Goal: Complete application form

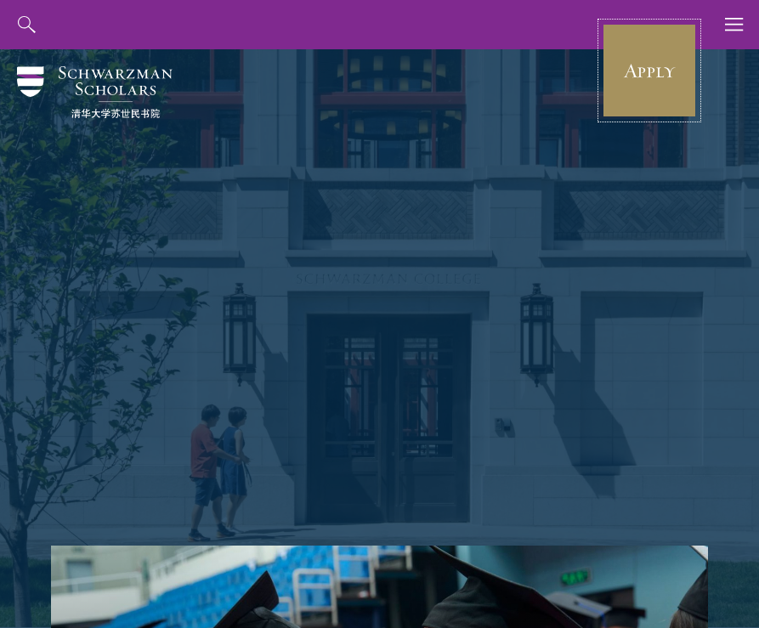
click at [667, 55] on link "Apply" at bounding box center [649, 70] width 95 height 95
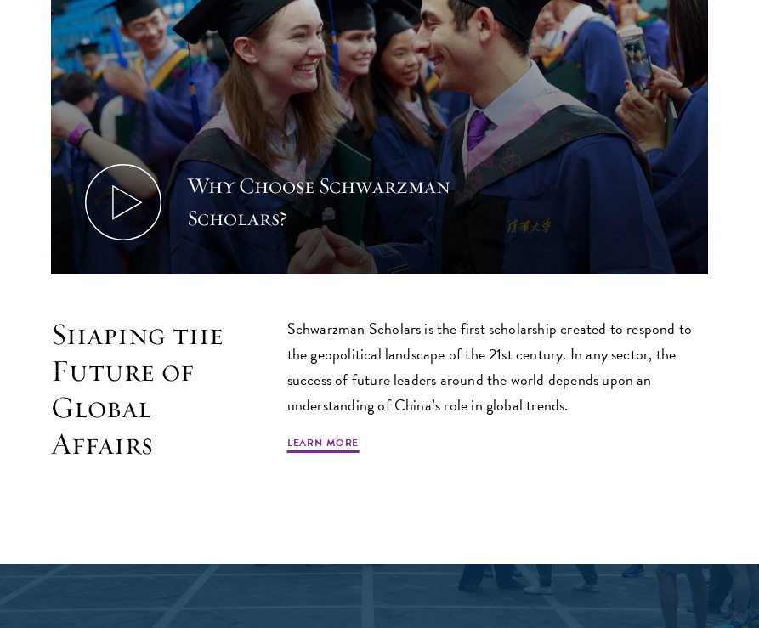
scroll to position [643, 0]
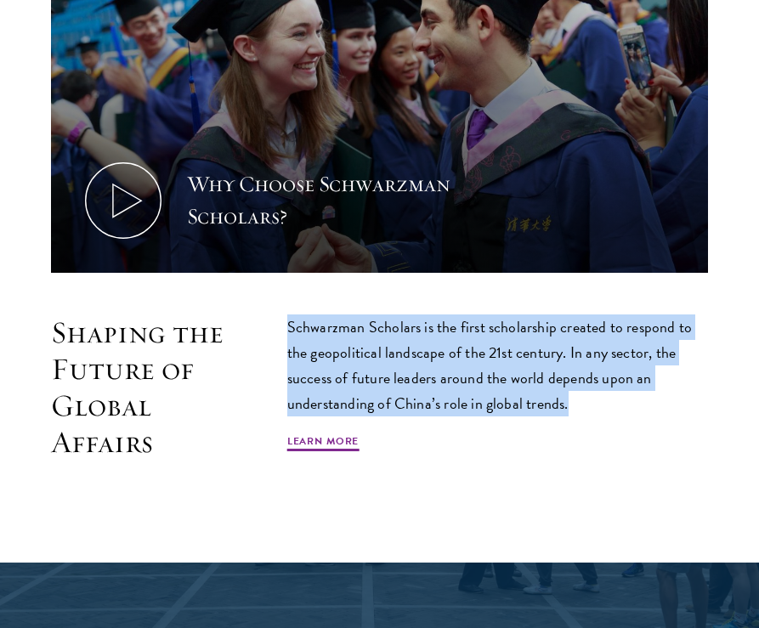
drag, startPoint x: 275, startPoint y: 325, endPoint x: 575, endPoint y: 405, distance: 309.7
click at [575, 405] on div "Shaping the Future of Global Affairs Schwarzman Scholars is the first scholarsh…" at bounding box center [379, 403] width 657 height 179
copy p "Schwarzman Scholars is the first scholarship created to respond to the geopolit…"
